Goal: Entertainment & Leisure: Browse casually

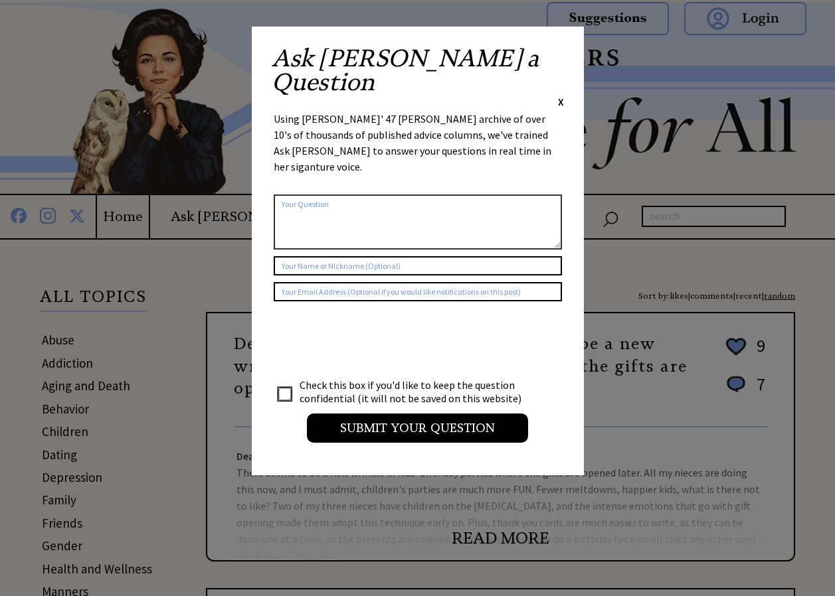
click at [558, 95] on span "X" at bounding box center [561, 101] width 6 height 13
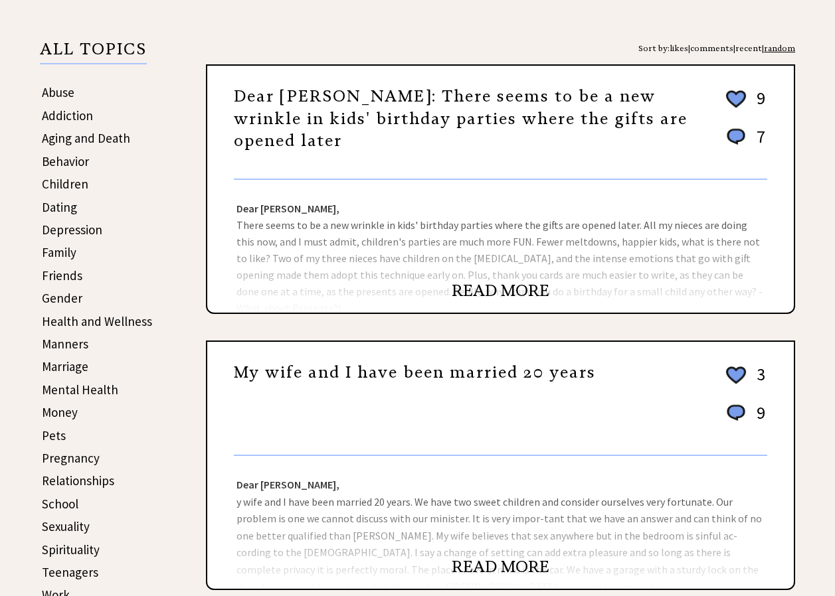
scroll to position [255, 0]
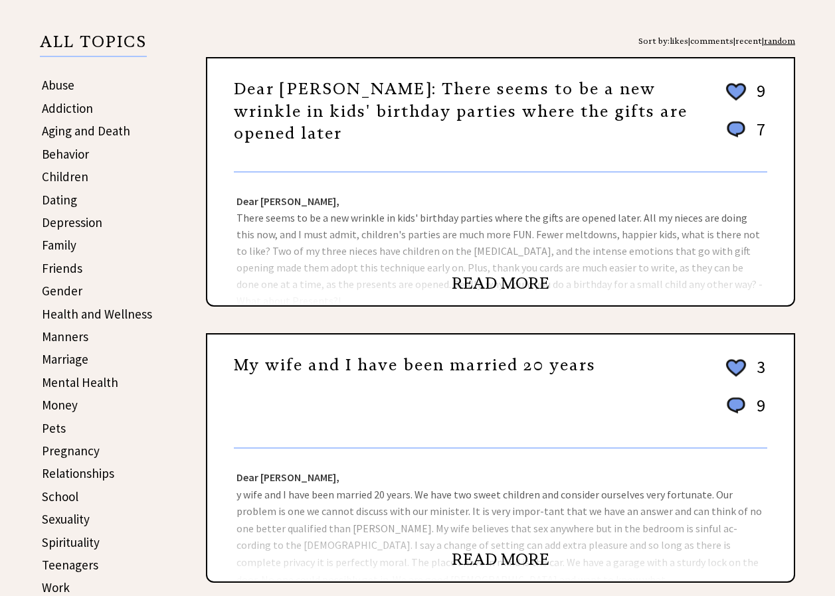
click at [476, 276] on link "READ MORE" at bounding box center [500, 284] width 98 height 20
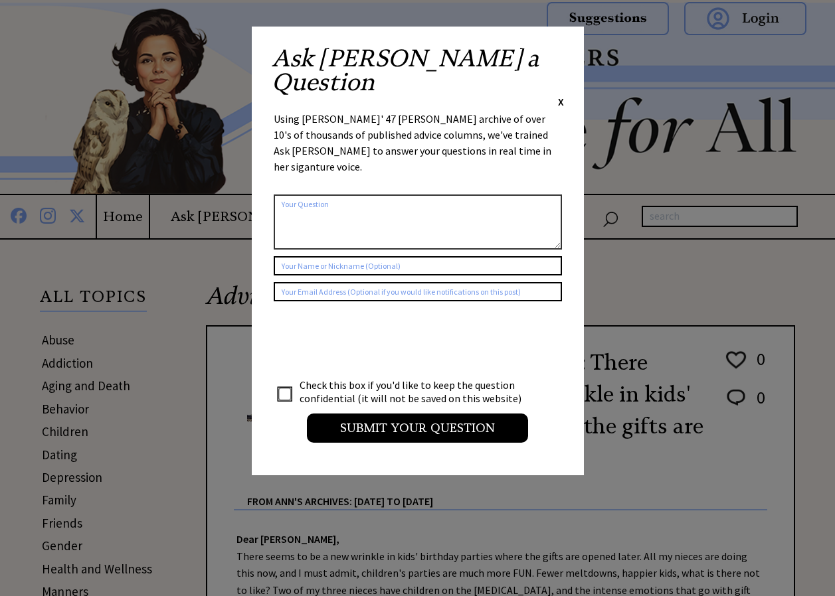
click at [558, 95] on span "X" at bounding box center [561, 101] width 6 height 13
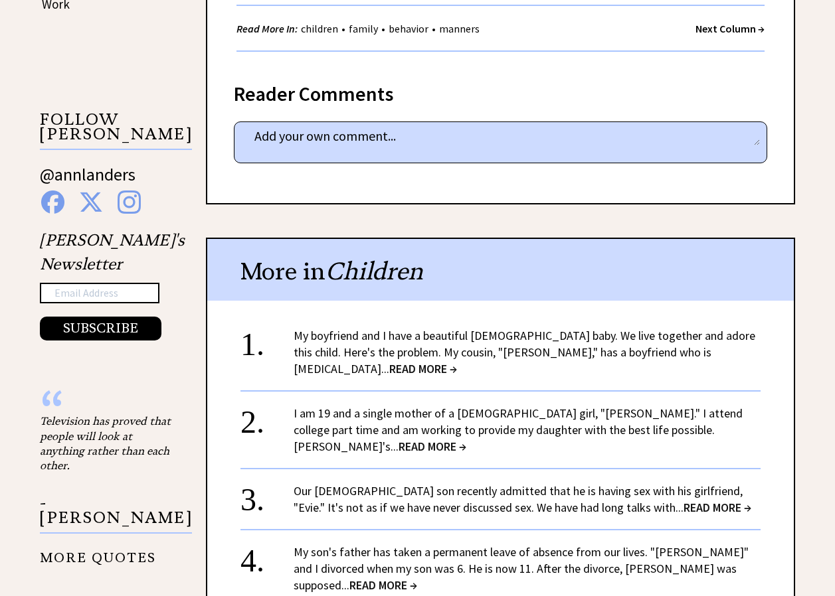
scroll to position [848, 0]
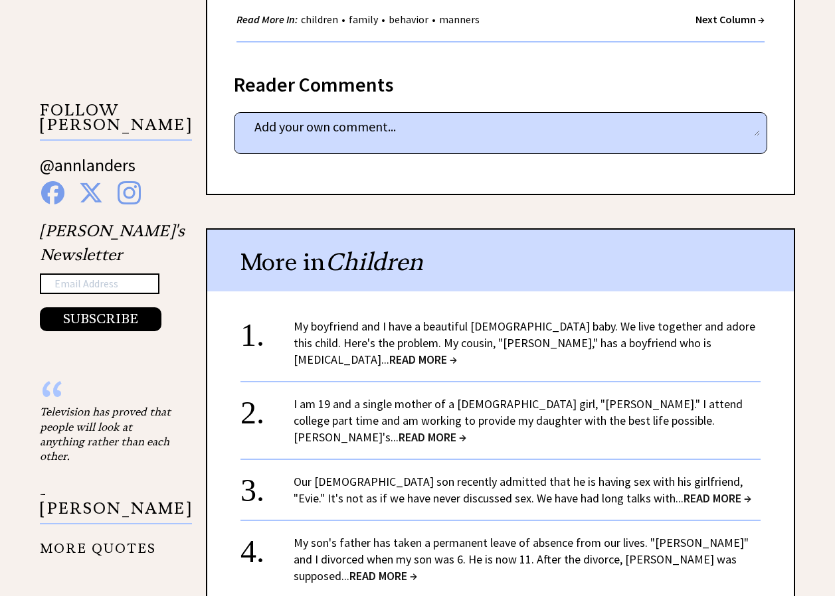
click at [445, 337] on link "My boyfriend and I have a beautiful 9-month-old baby. We live together and ador…" at bounding box center [523, 343] width 461 height 48
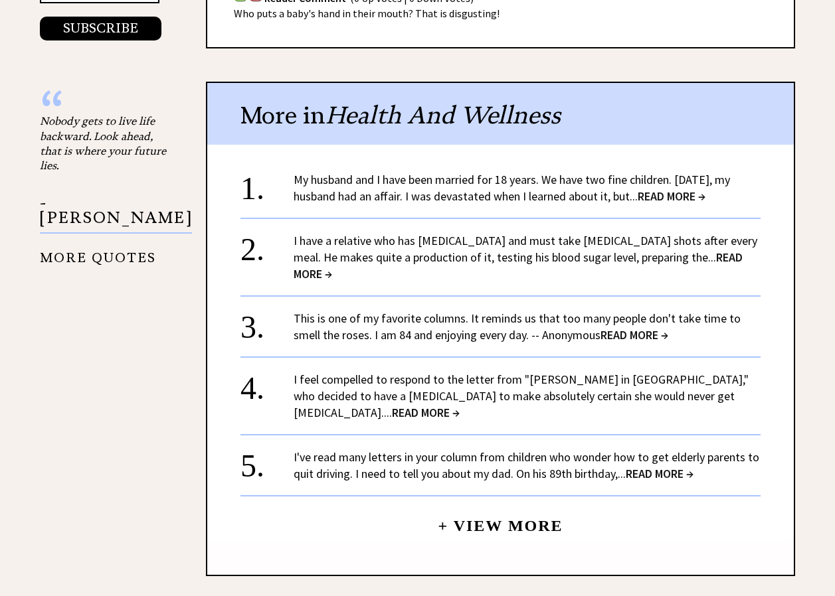
scroll to position [1127, 0]
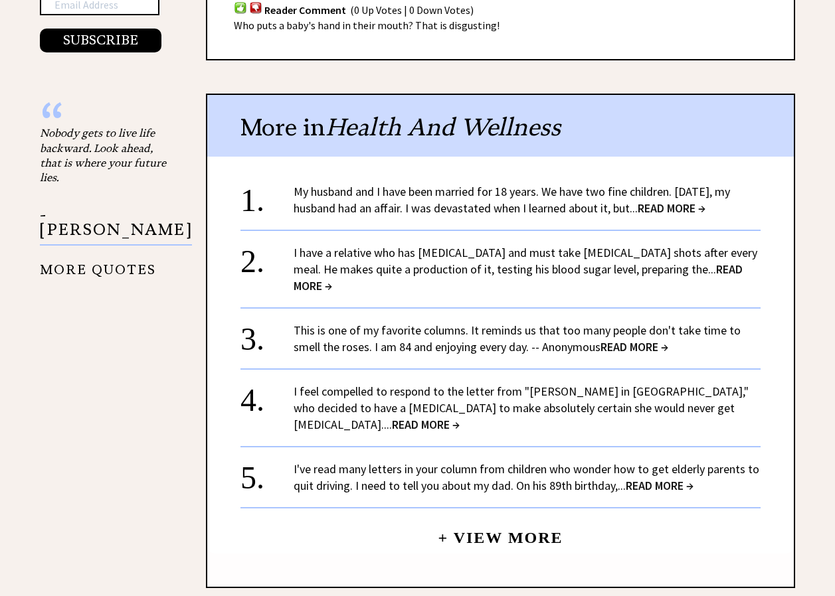
click at [699, 200] on span "READ MORE →" at bounding box center [671, 207] width 68 height 15
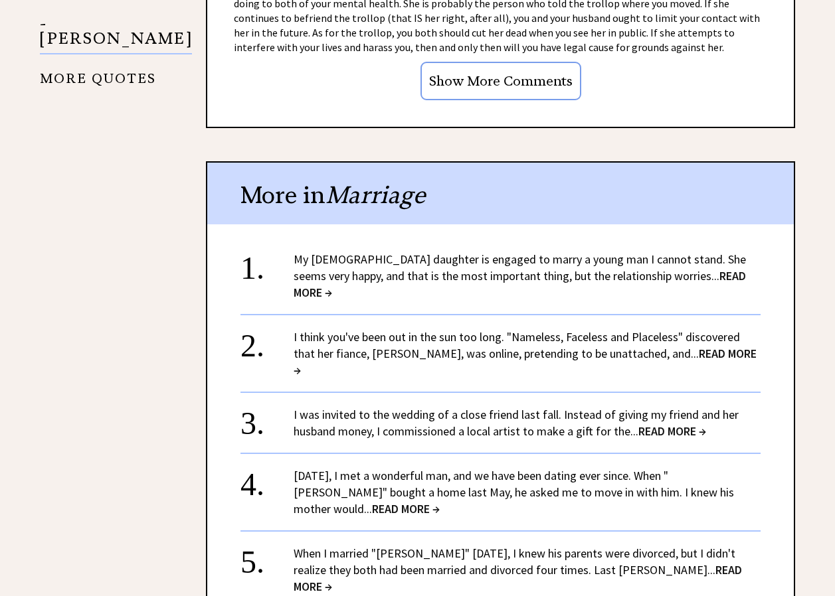
scroll to position [1326, 0]
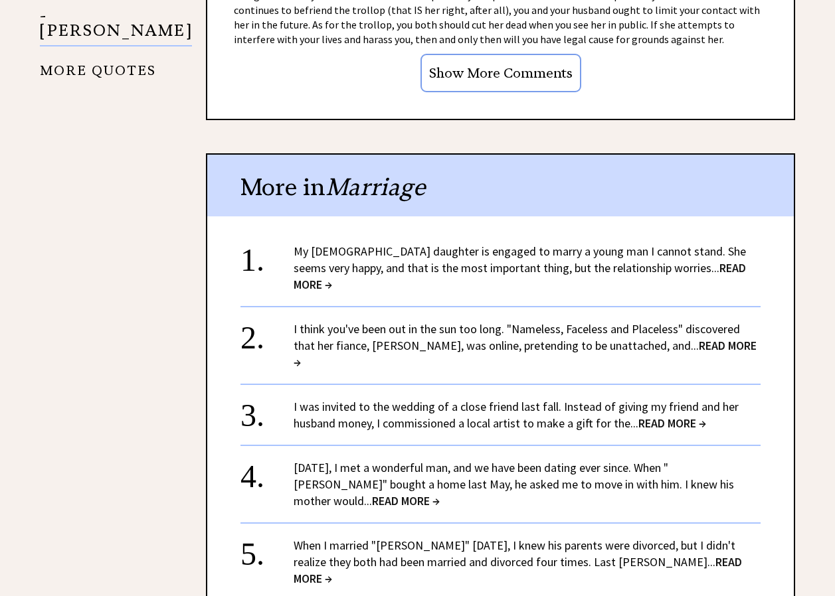
click at [576, 253] on link "My 23-year-old daughter is engaged to marry a young man I cannot stand. She see…" at bounding box center [519, 268] width 452 height 48
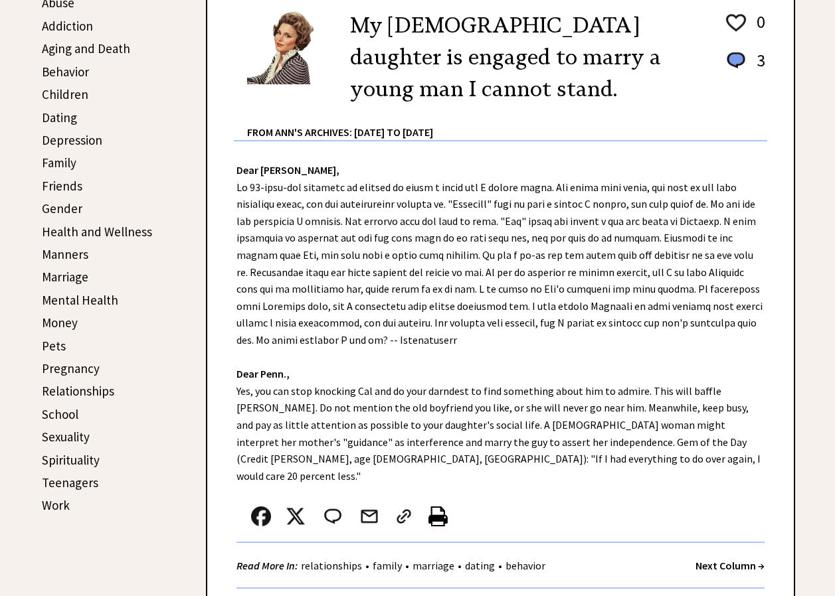
scroll to position [357, 0]
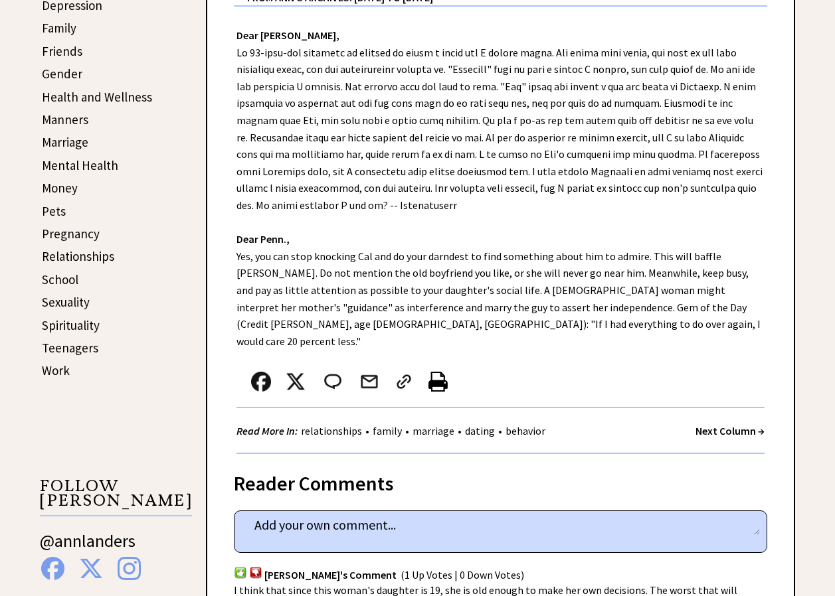
scroll to position [474, 0]
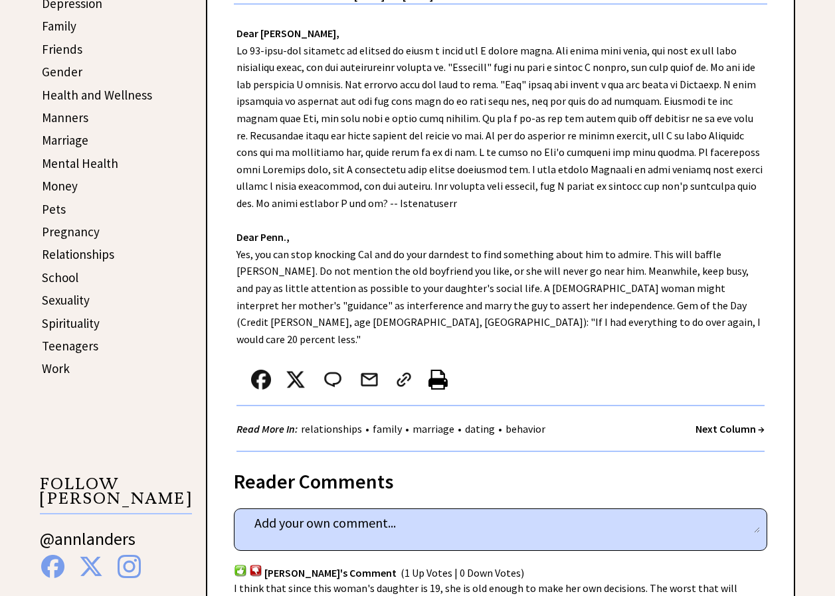
drag, startPoint x: 836, startPoint y: 238, endPoint x: 819, endPoint y: 269, distance: 35.7
click at [819, 269] on div "Advice Topics My 23-year-old daughter is engaged to marry a young man I cannot …" at bounding box center [417, 591] width 835 height 1650
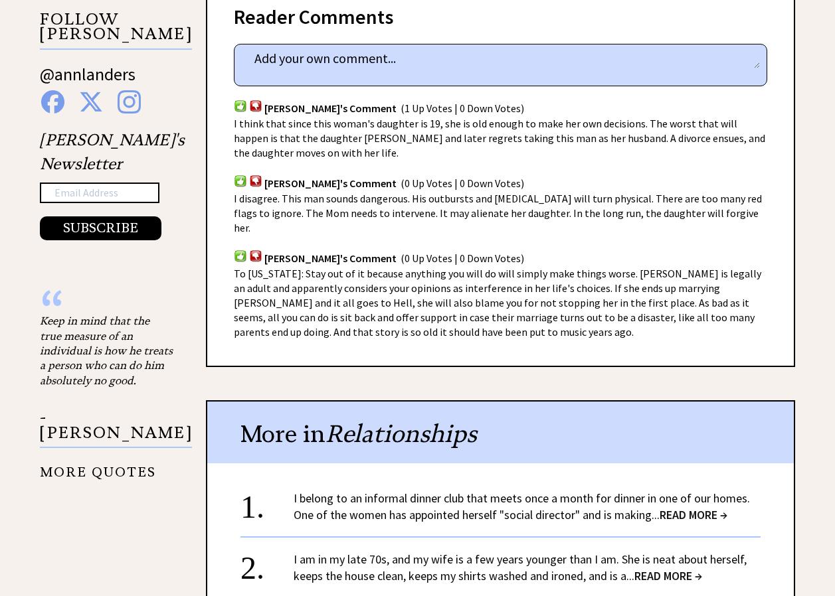
scroll to position [1021, 0]
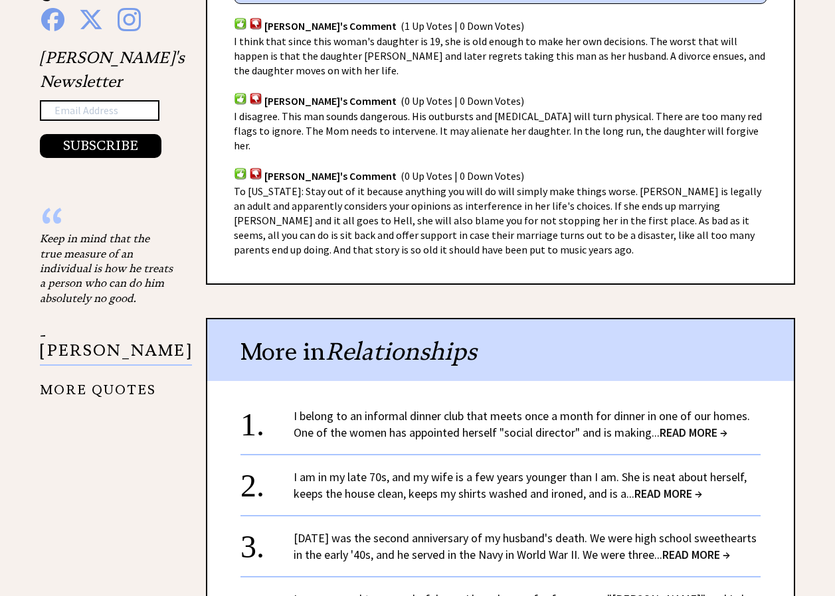
drag, startPoint x: 844, startPoint y: 222, endPoint x: 825, endPoint y: 299, distance: 79.4
click at [825, 299] on div "Advice Topics My 23-year-old daughter is engaged to marry a young man I cannot …" at bounding box center [417, 44] width 835 height 1650
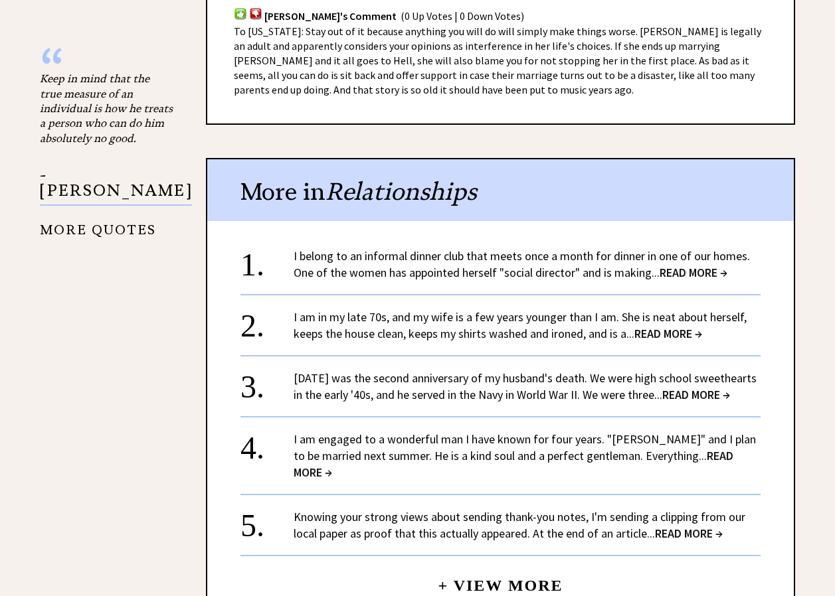
scroll to position [1203, 0]
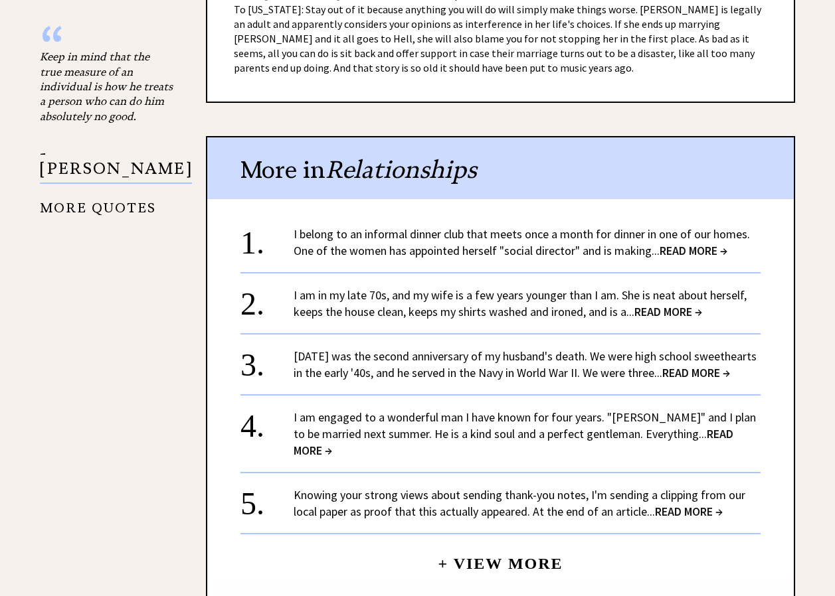
click at [657, 304] on span "READ MORE →" at bounding box center [668, 311] width 68 height 15
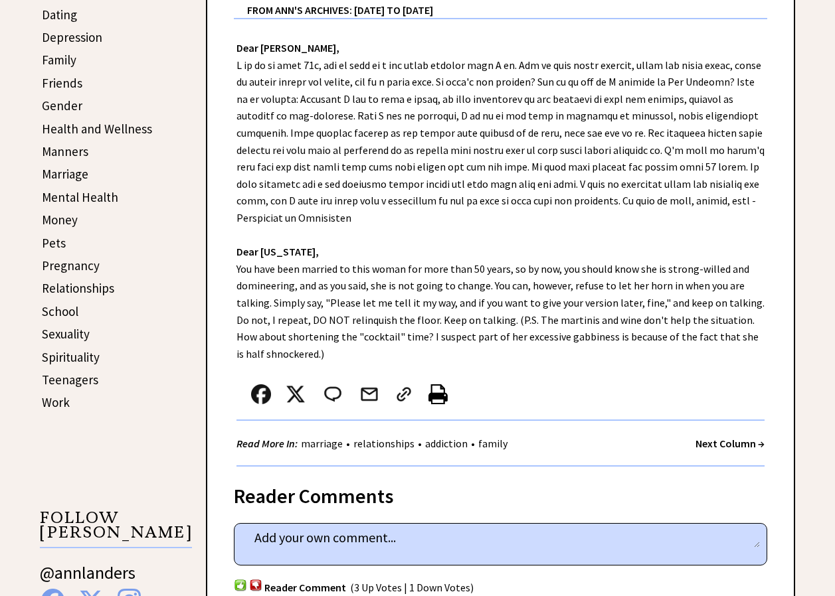
scroll to position [442, 0]
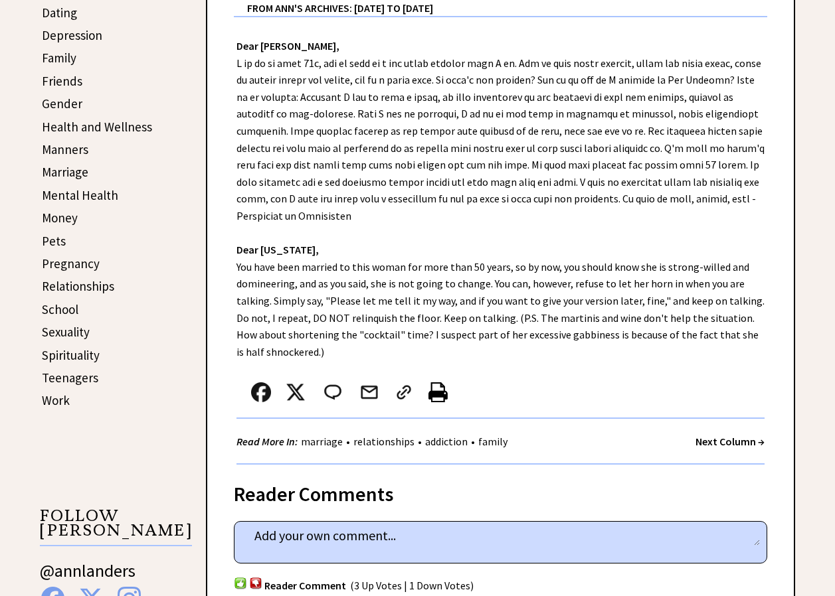
drag, startPoint x: 829, startPoint y: 293, endPoint x: 823, endPoint y: 311, distance: 18.1
click at [823, 311] on div "Advice Topics I am in my late 70s, and my wife is a few years younger than I am…" at bounding box center [417, 546] width 835 height 1497
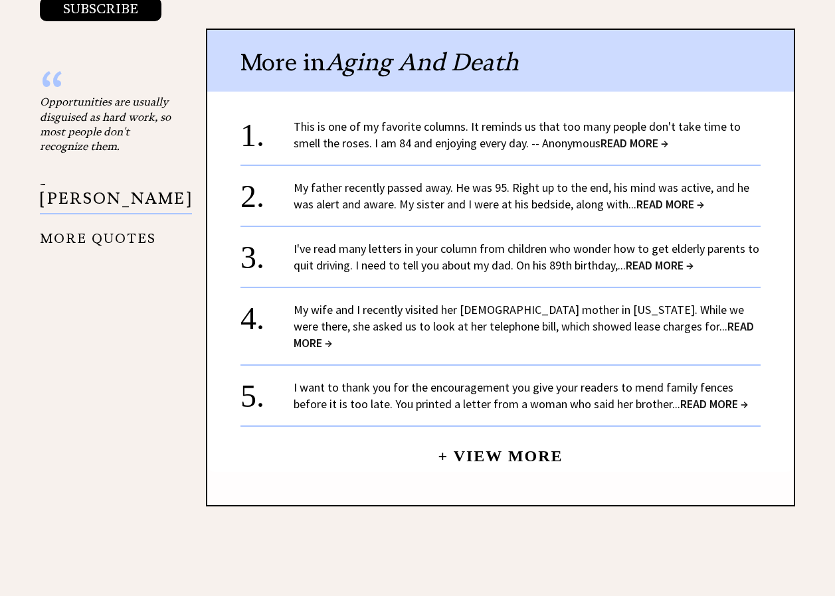
scroll to position [1162, 0]
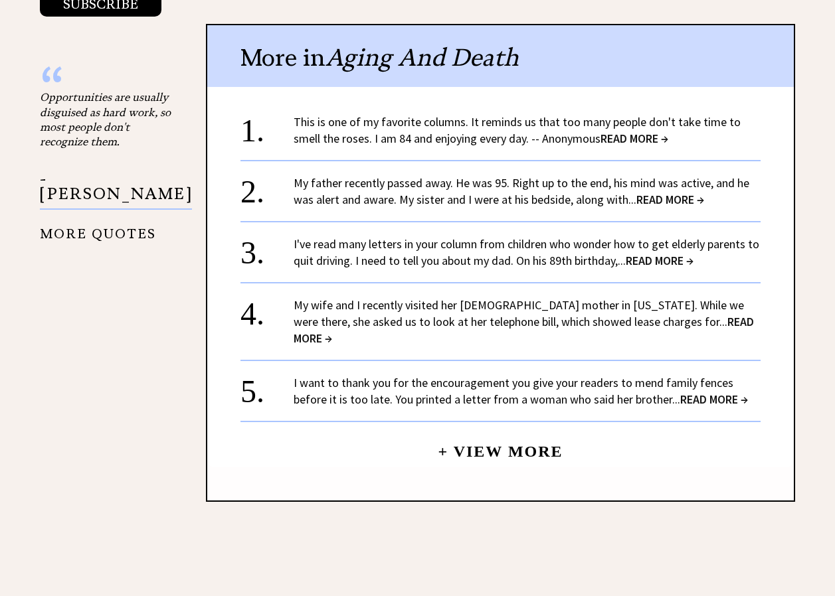
click at [633, 323] on link "My wife and I recently visited her [DEMOGRAPHIC_DATA] mother in [US_STATE]. Whi…" at bounding box center [523, 321] width 460 height 48
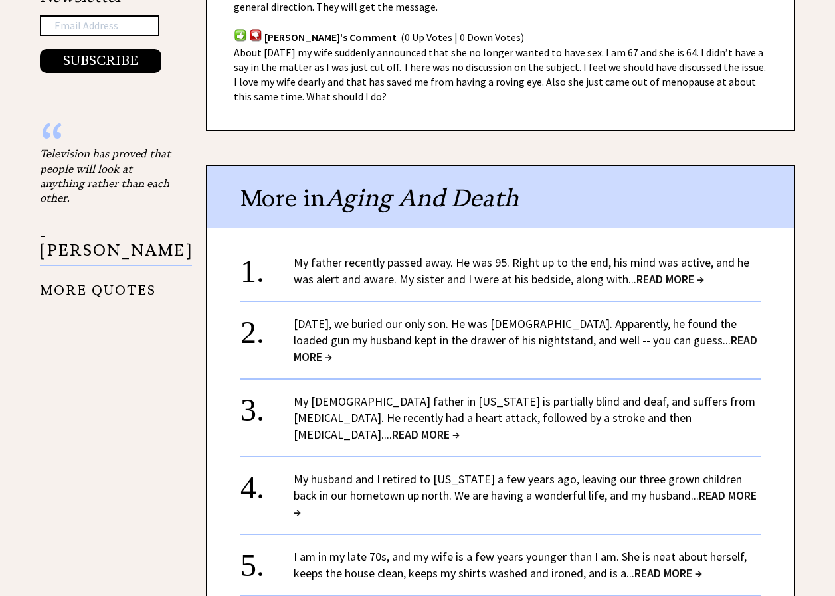
scroll to position [1113, 0]
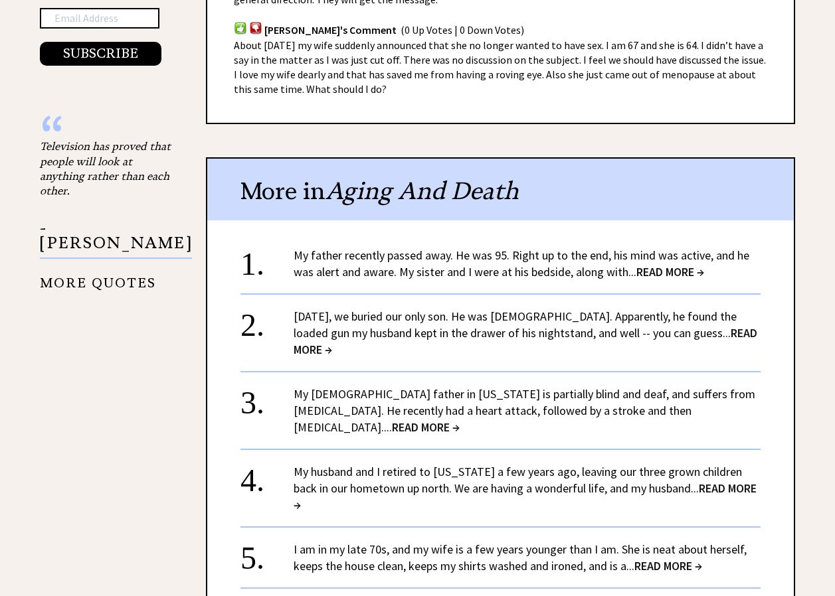
click at [605, 309] on link "Yesterday, we buried our only son. He was 9 years old. Apparently, he found the…" at bounding box center [524, 333] width 463 height 48
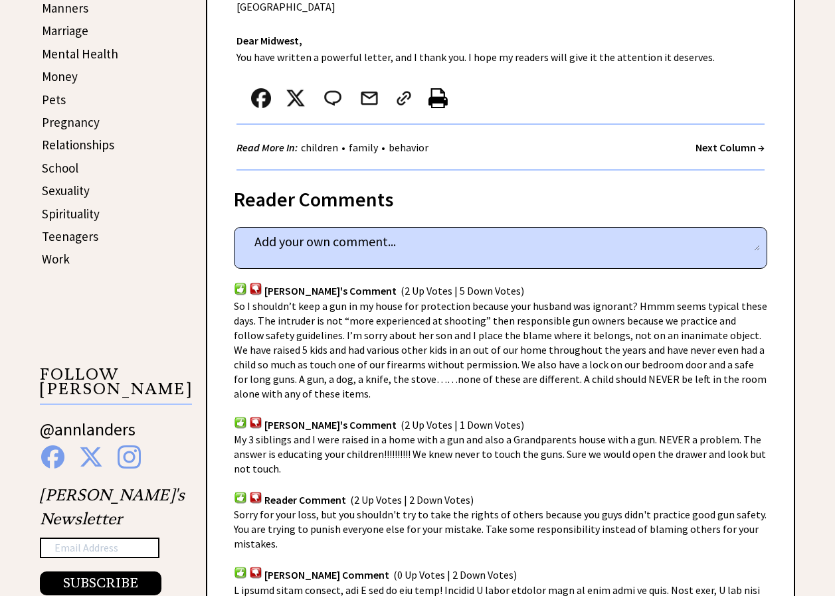
scroll to position [586, 0]
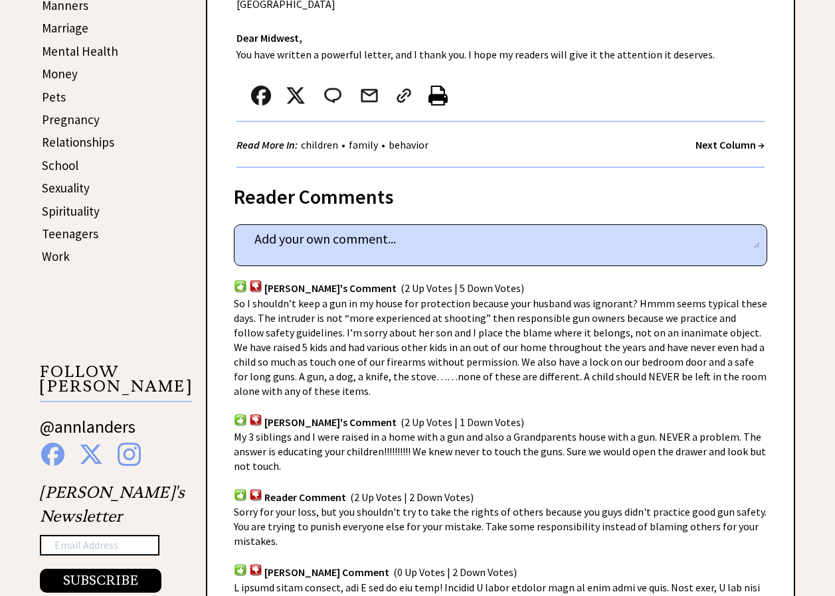
click at [827, 288] on div "Advice Topics [DATE], we buried our only son. 0 5 0 5 From Ann's Archives: [DAT…" at bounding box center [417, 603] width 835 height 1899
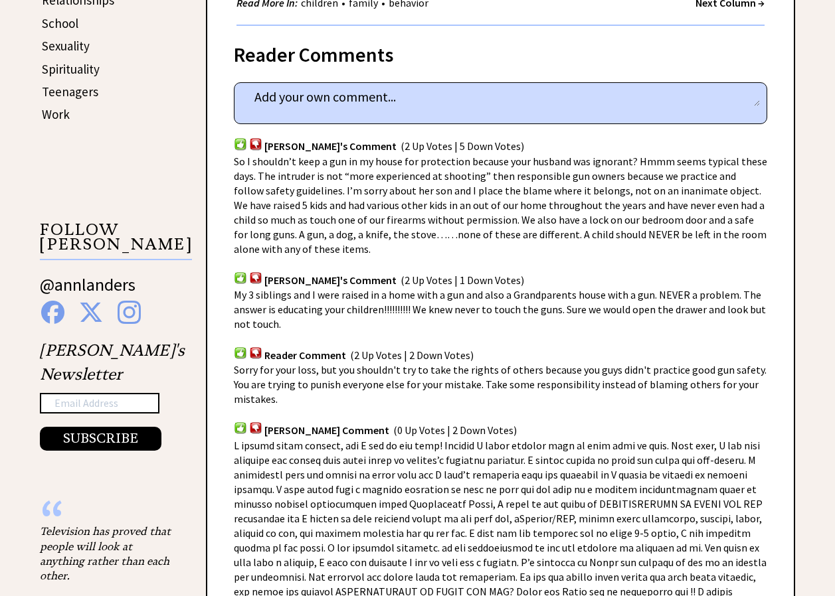
scroll to position [734, 0]
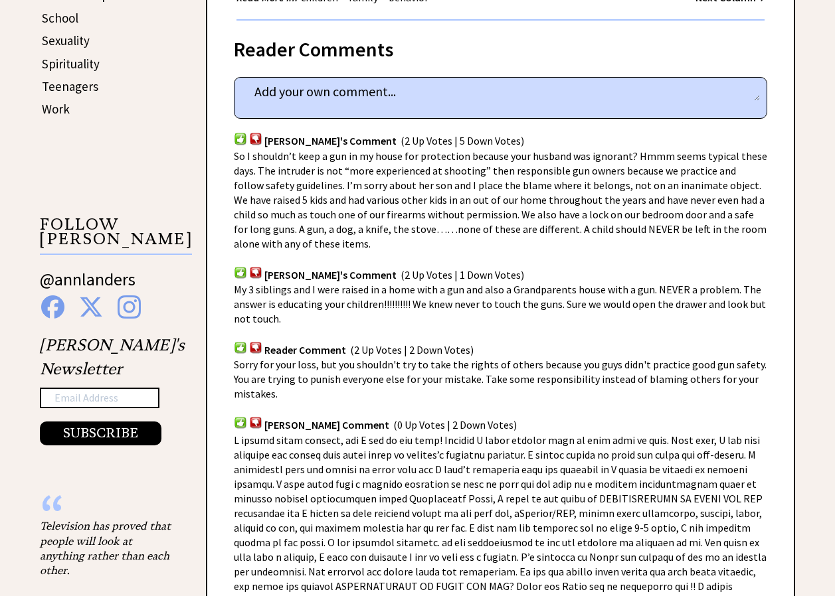
click at [833, 301] on div "Advice Topics [DATE], we buried our only son. 0 5 0 5 From Ann's Archives: [DAT…" at bounding box center [417, 456] width 835 height 1899
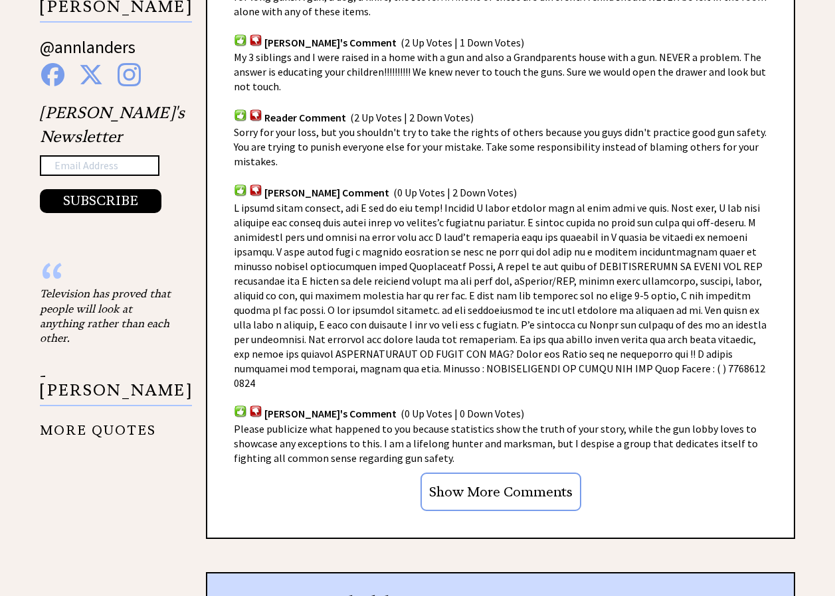
scroll to position [979, 0]
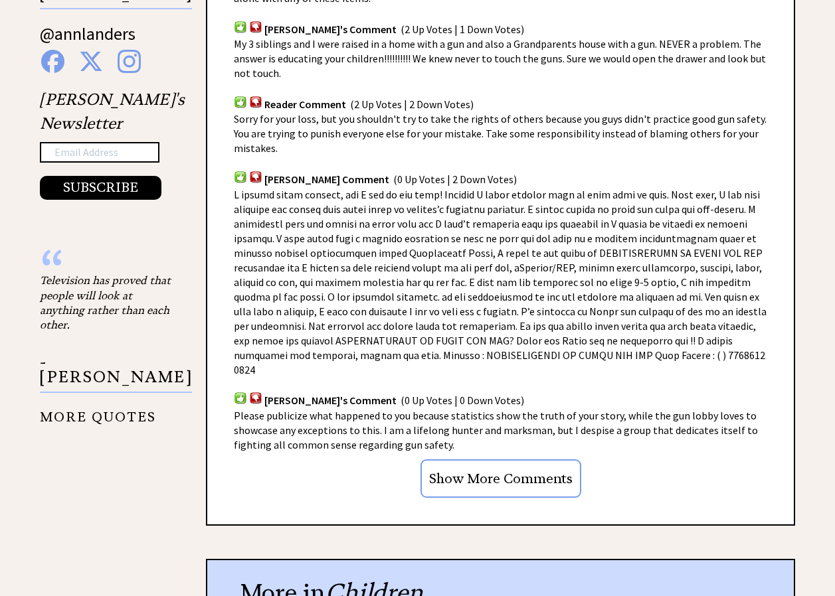
drag, startPoint x: 831, startPoint y: 283, endPoint x: 825, endPoint y: 307, distance: 24.6
click at [825, 307] on div "Advice Topics Yesterday, we buried our only son. 0 5 0 5 From Ann's Archives: 1…" at bounding box center [417, 210] width 835 height 1899
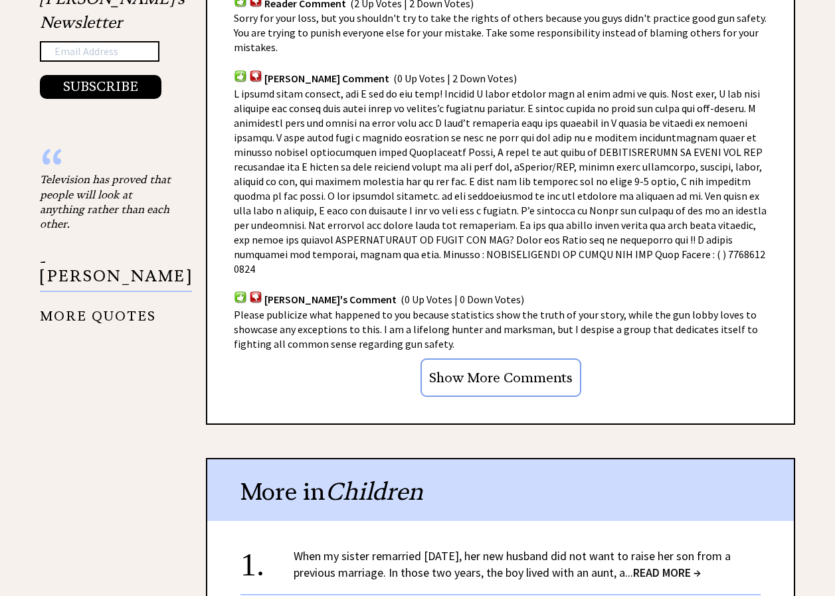
scroll to position [1094, 0]
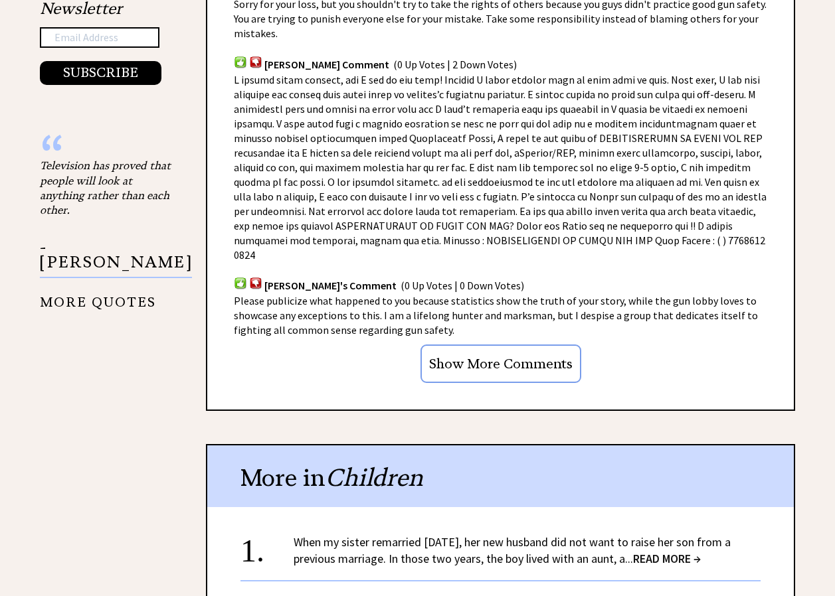
drag, startPoint x: 834, startPoint y: 314, endPoint x: 835, endPoint y: 330, distance: 16.0
click at [834, 330] on html "X Home Ask Ann Advice Reader to Reader About Archives Quotes from Ann Contact P…" at bounding box center [417, 118] width 835 height 2424
click at [665, 551] on span "READ MORE →" at bounding box center [667, 558] width 68 height 15
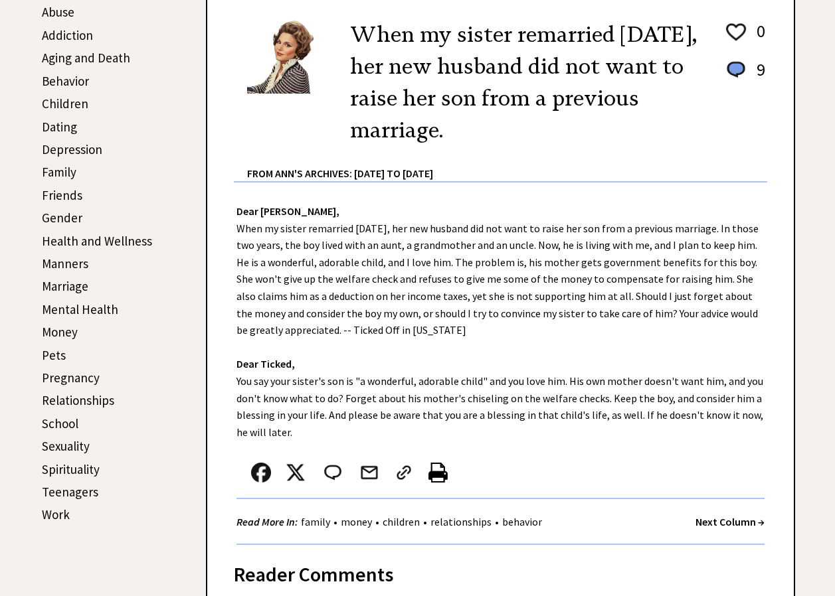
scroll to position [333, 0]
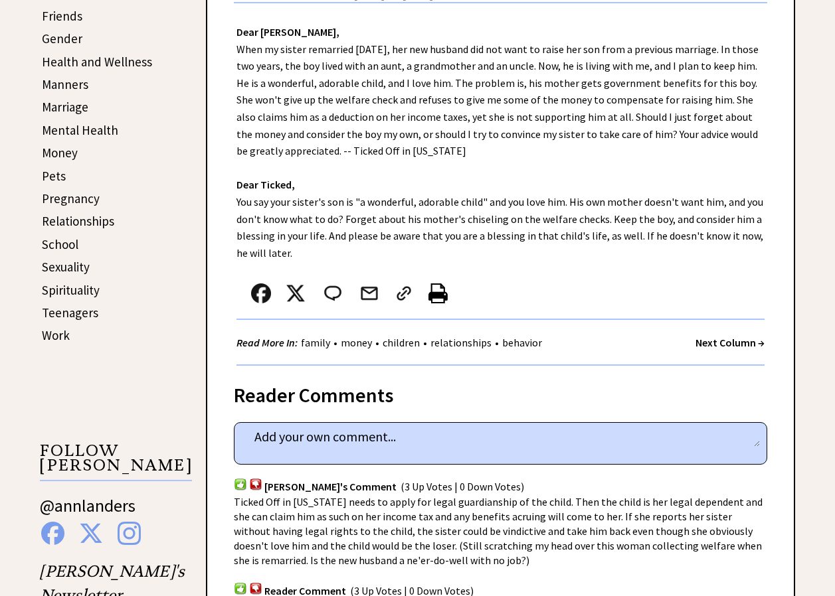
scroll to position [510, 0]
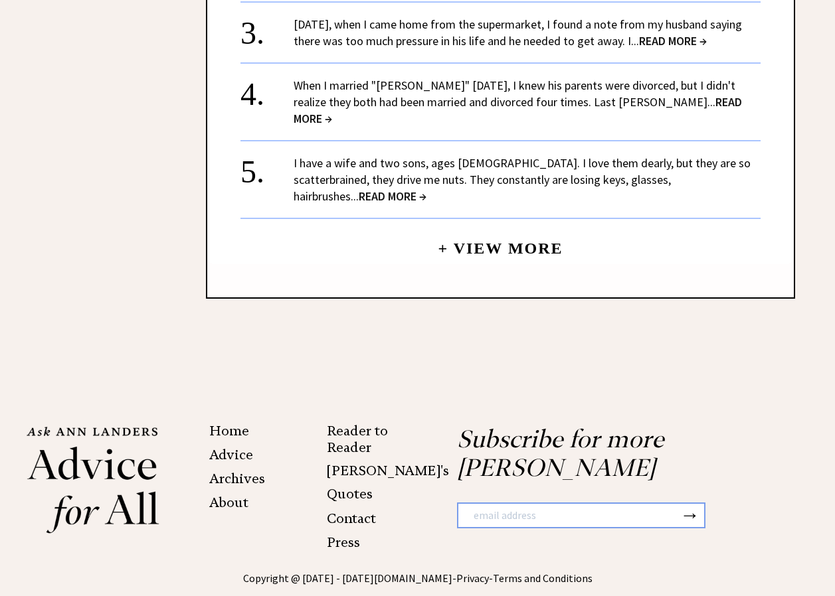
scroll to position [1668, 0]
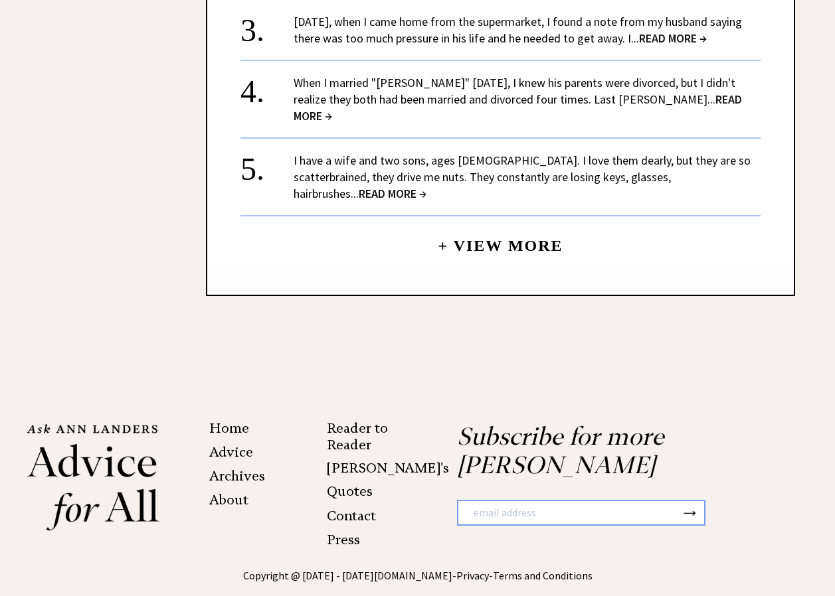
click at [426, 186] on span "READ MORE →" at bounding box center [392, 193] width 68 height 15
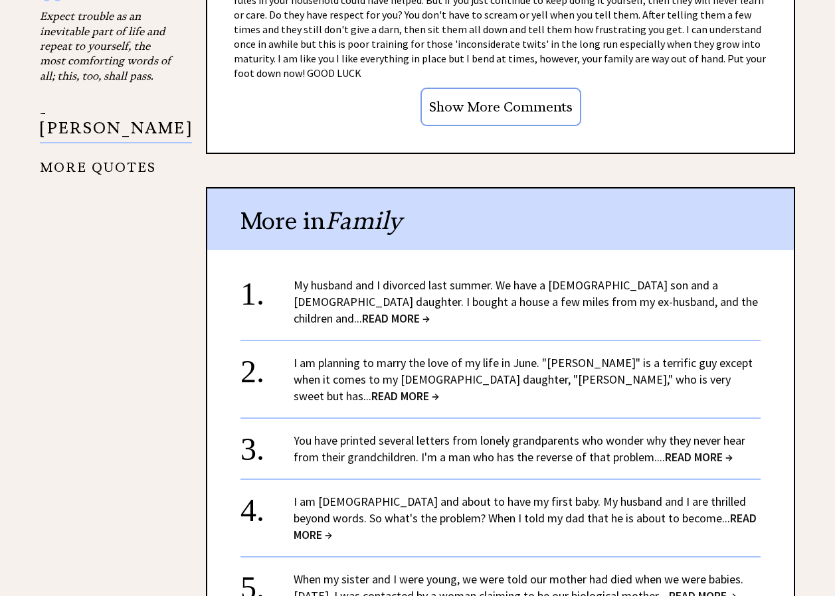
scroll to position [1246, 0]
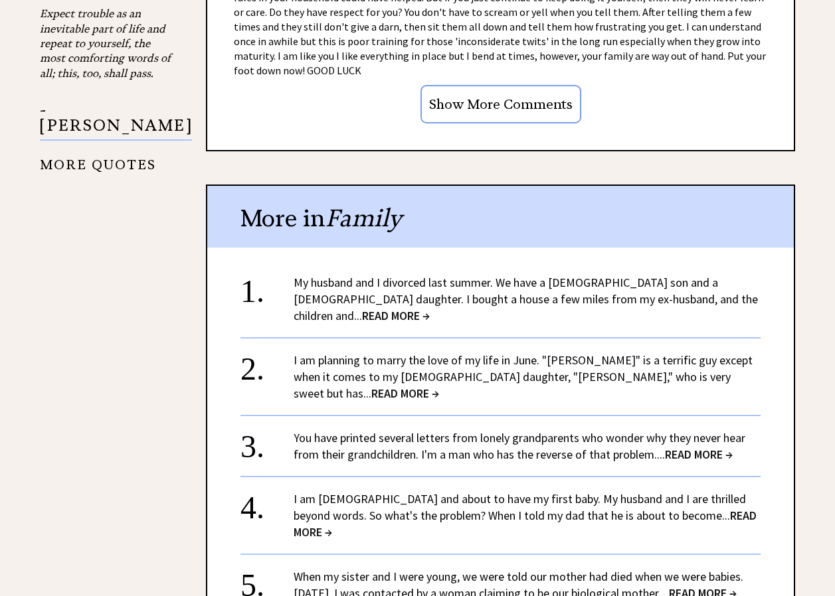
click at [430, 308] on span "READ MORE →" at bounding box center [396, 315] width 68 height 15
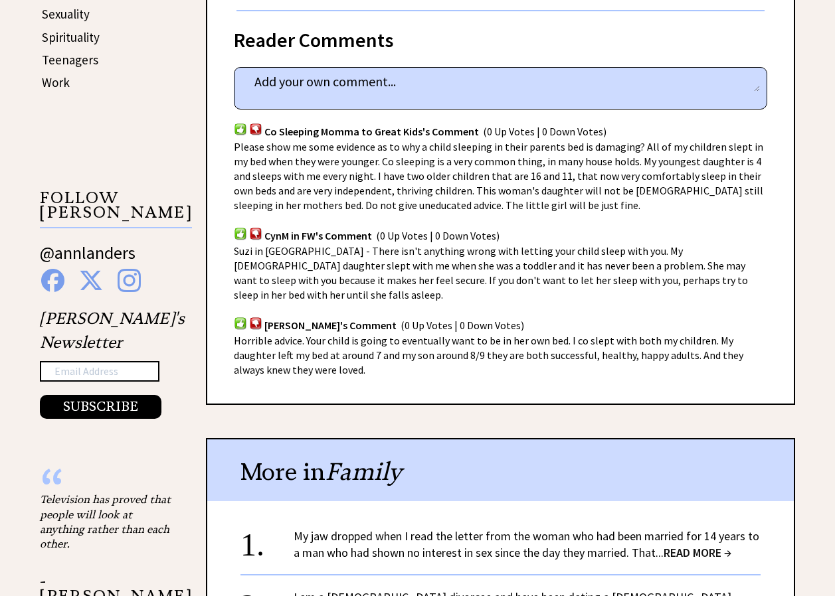
scroll to position [767, 0]
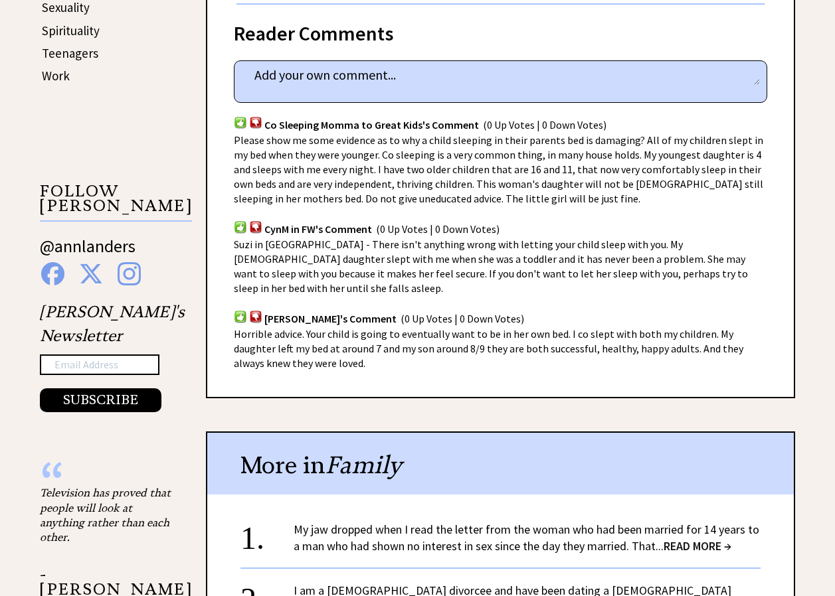
click at [580, 523] on div "My jaw dropped when I read the letter from the woman who had been married for 1…" at bounding box center [526, 537] width 467 height 33
click at [685, 538] on span "READ MORE →" at bounding box center [697, 545] width 68 height 15
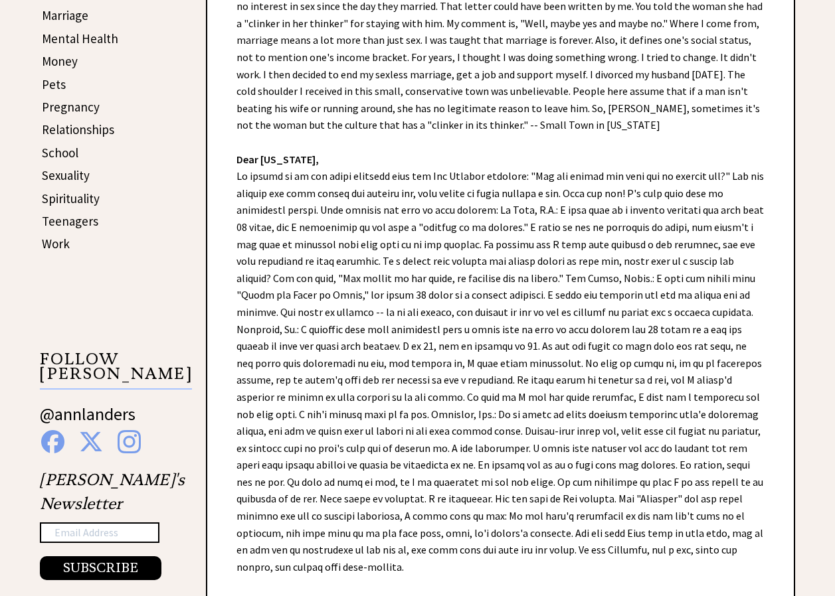
scroll to position [604, 0]
